Goal: Information Seeking & Learning: Check status

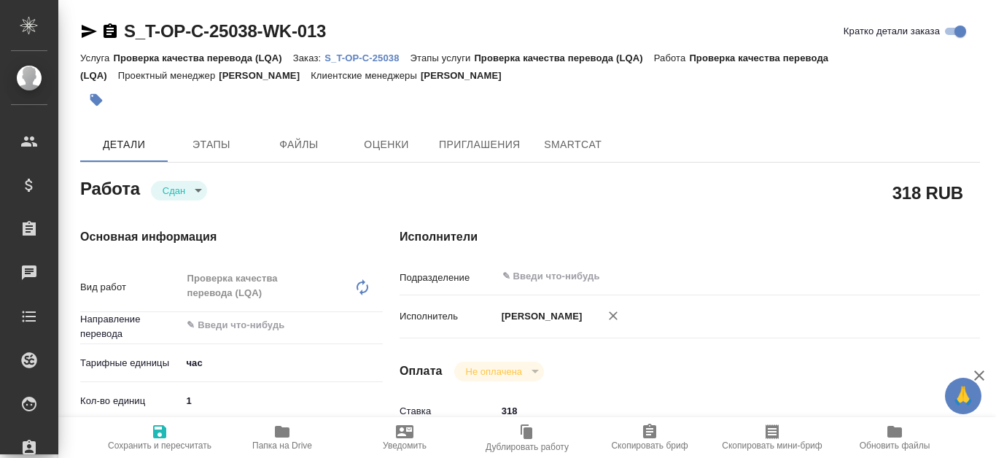
type textarea "x"
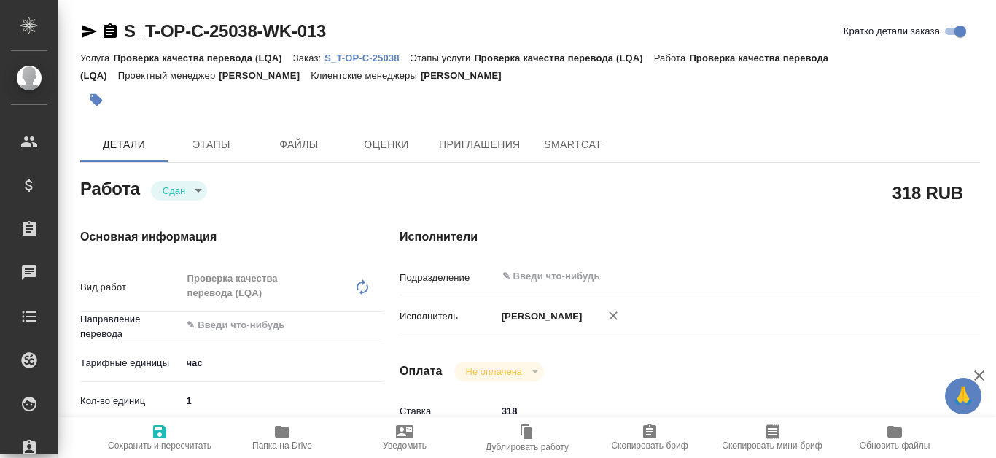
type textarea "x"
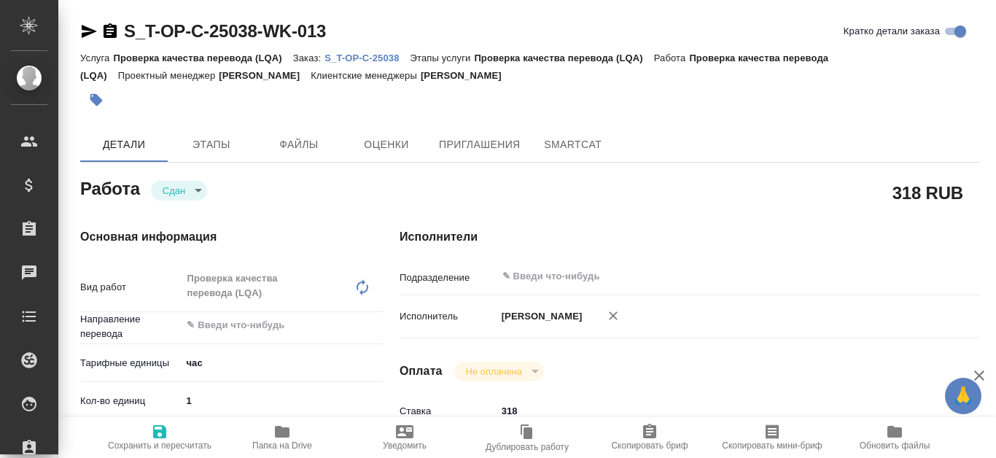
type textarea "x"
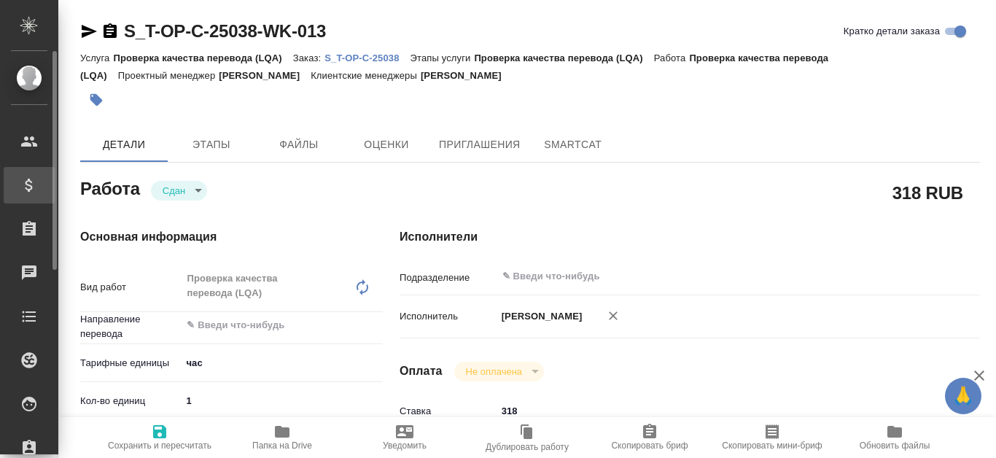
type textarea "x"
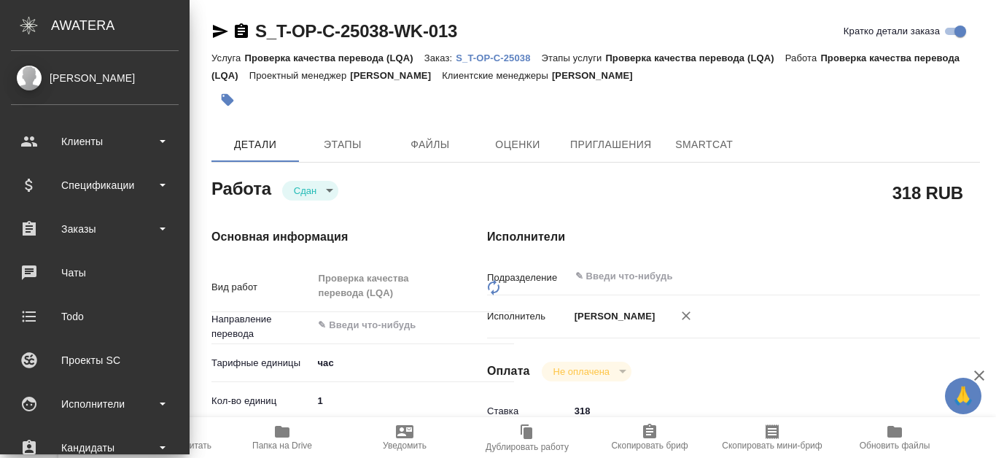
type textarea "x"
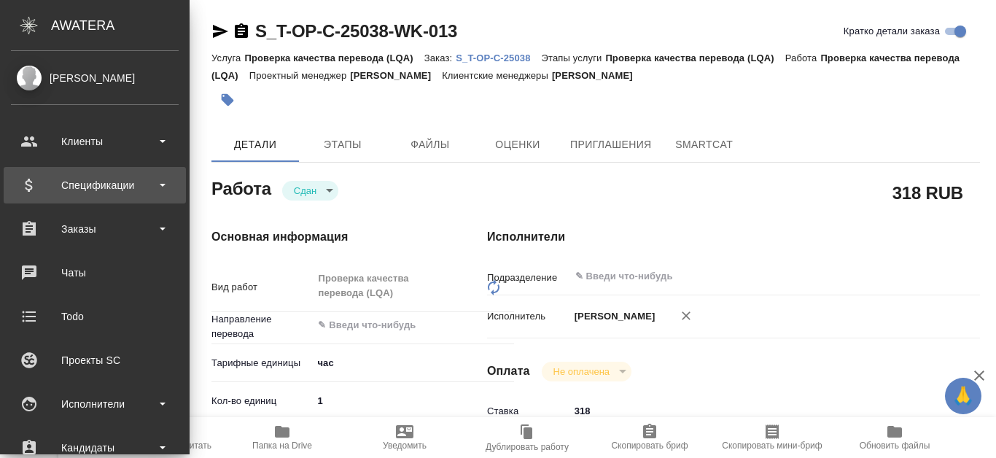
type textarea "x"
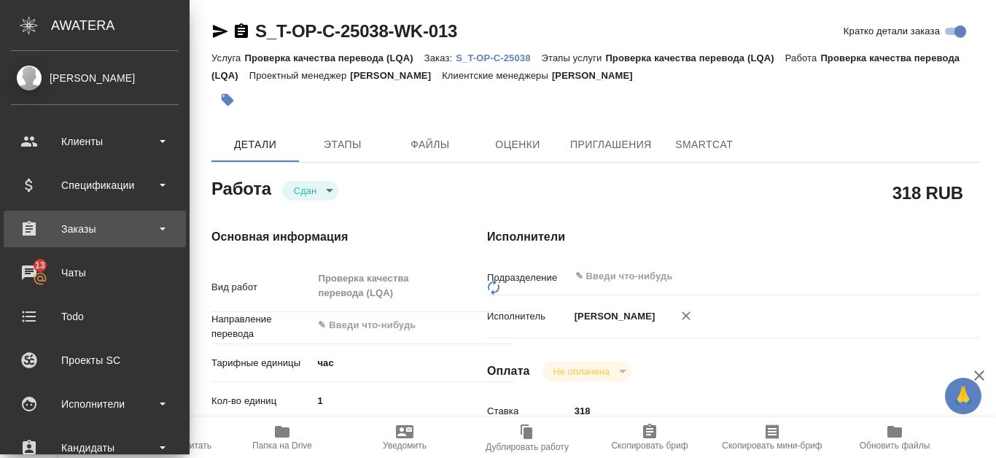
click at [97, 234] on div "Заказы" at bounding box center [95, 229] width 168 height 22
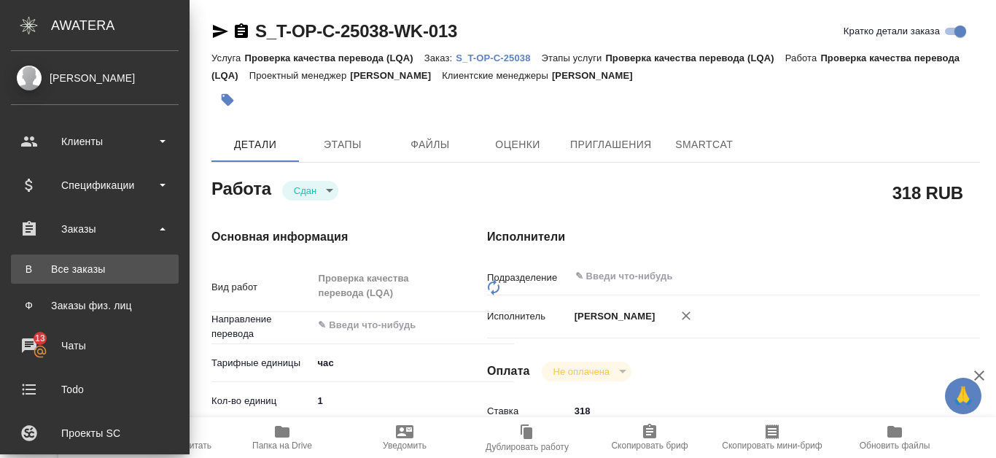
click at [90, 262] on div "Все заказы" at bounding box center [94, 269] width 153 height 15
type textarea "x"
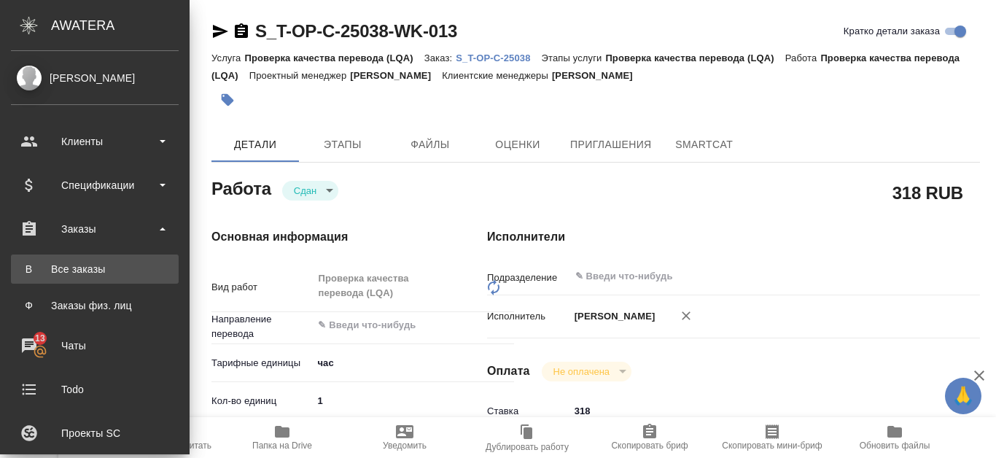
type textarea "x"
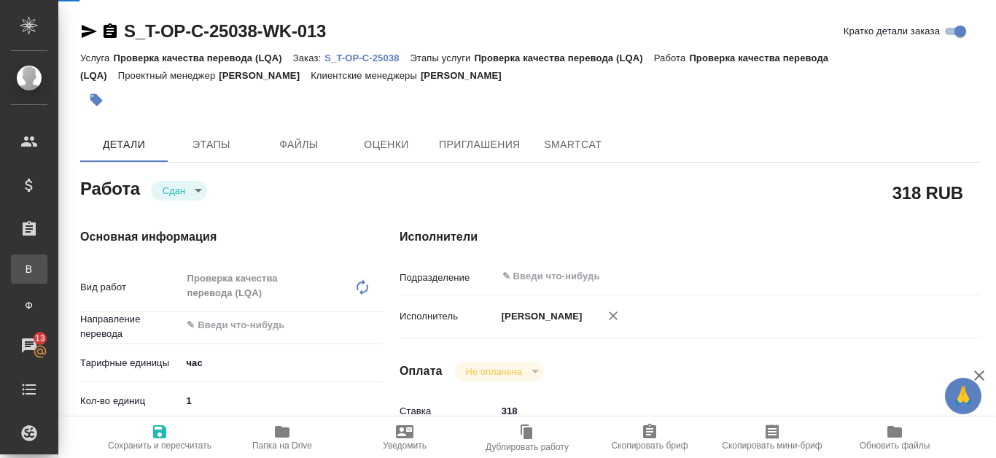
type textarea "x"
